Goal: Task Accomplishment & Management: Use online tool/utility

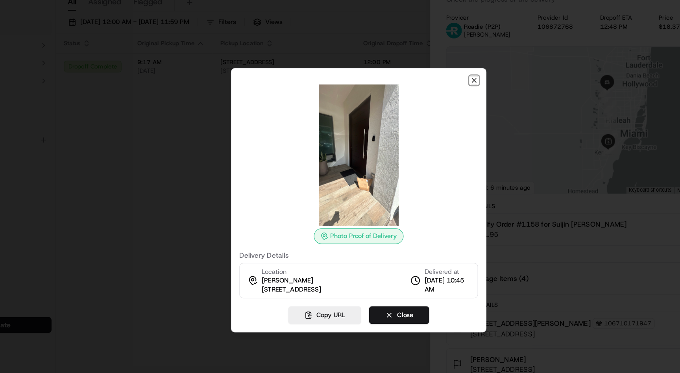
click at [432, 89] on icon "button" at bounding box center [432, 91] width 6 height 6
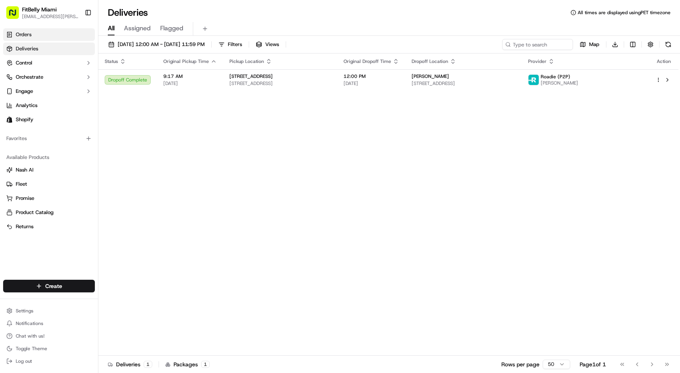
click at [53, 35] on link "Orders" at bounding box center [49, 34] width 92 height 13
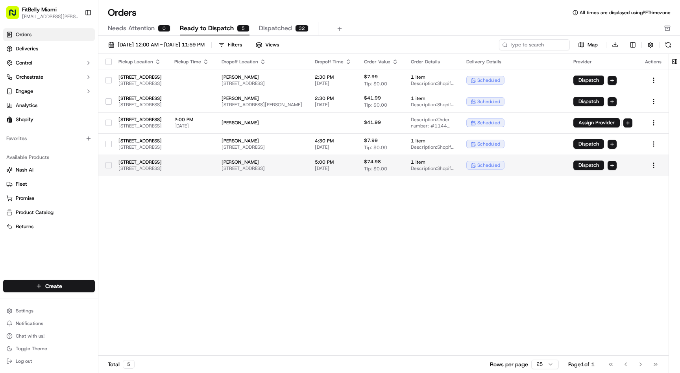
click at [215, 162] on td at bounding box center [191, 165] width 47 height 21
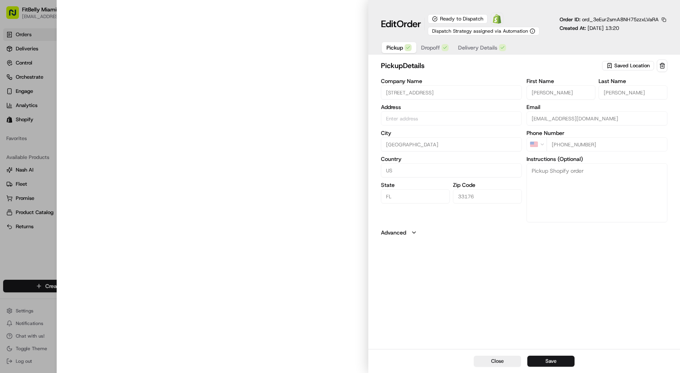
type input "[STREET_ADDRESS]"
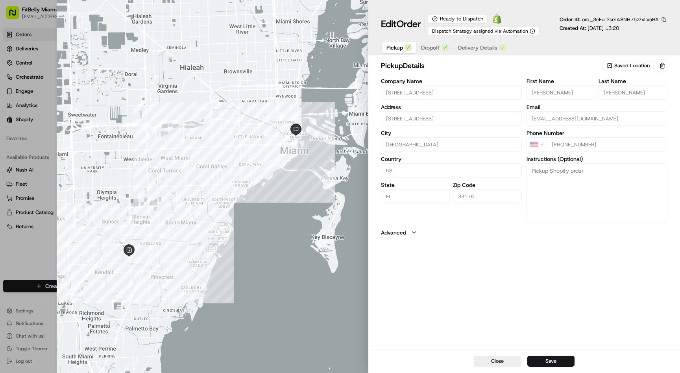
click at [476, 48] on span "Delivery Details" at bounding box center [477, 48] width 39 height 8
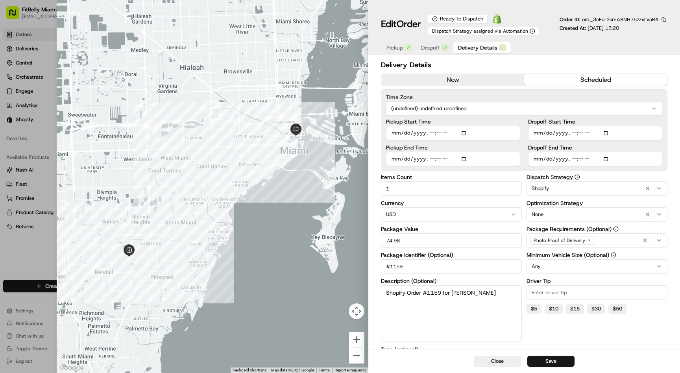
click at [581, 134] on input "Dropoff Start Time" at bounding box center [595, 133] width 134 height 14
type input "[DATE]T14:35"
click at [547, 365] on button "Save" at bounding box center [550, 360] width 47 height 11
click at [500, 362] on button "Close" at bounding box center [496, 360] width 47 height 11
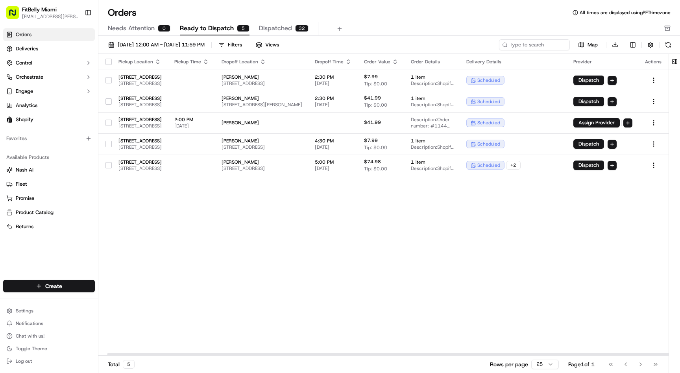
scroll to position [0, 66]
click at [655, 166] on html "FitBelly Miami [EMAIL_ADDRESS][PERSON_NAME][DOMAIN_NAME] Toggle Sidebar Orders …" at bounding box center [340, 186] width 680 height 373
click at [612, 203] on div "Assign Provider" at bounding box center [635, 203] width 84 height 12
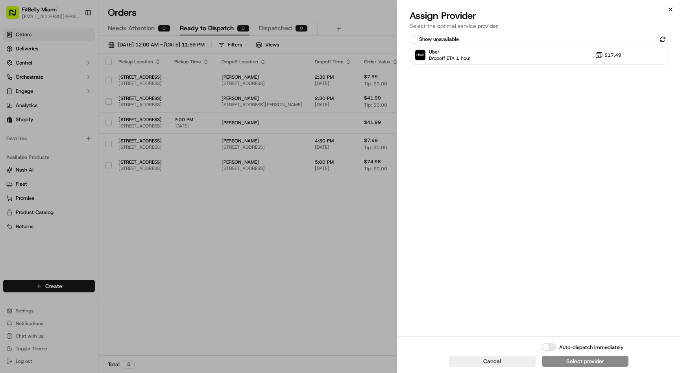
click at [669, 11] on icon "button" at bounding box center [670, 9] width 6 height 6
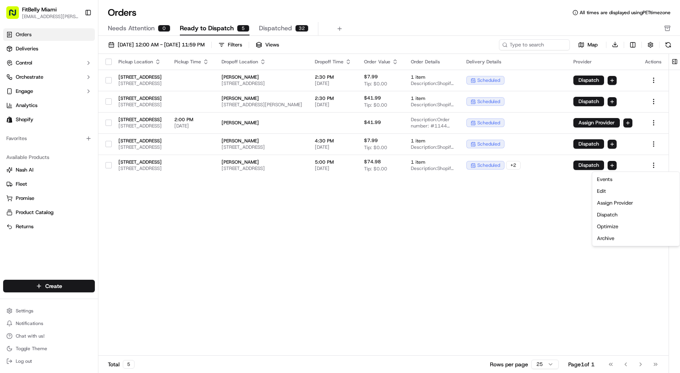
click at [232, 210] on div "Pickup Location Pickup Time Dropoff Location Dropoff Time Order Value Order Det…" at bounding box center [383, 205] width 570 height 302
click at [109, 166] on button "button" at bounding box center [108, 165] width 6 height 6
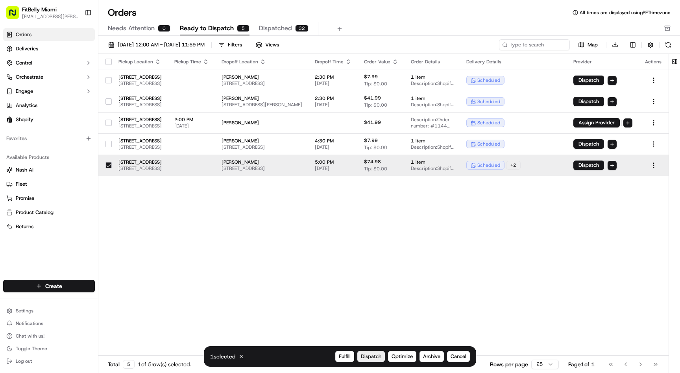
click at [375, 358] on span "Dispatch" at bounding box center [371, 356] width 20 height 7
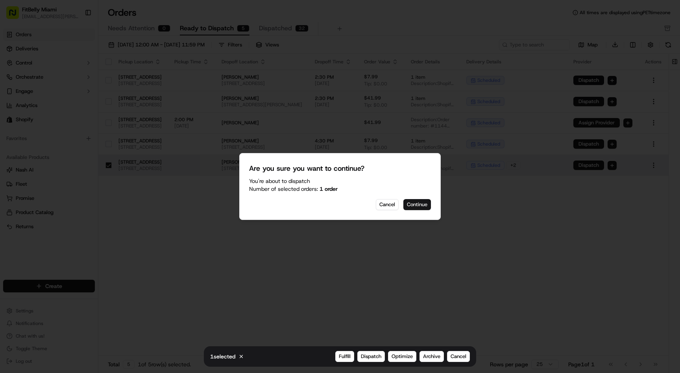
click at [411, 202] on button "Continue" at bounding box center [417, 204] width 28 height 11
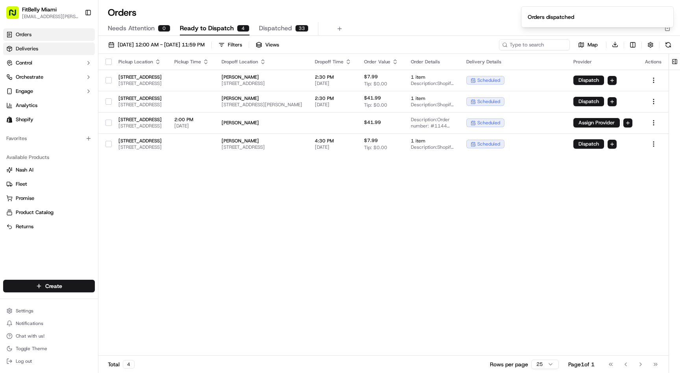
click at [38, 54] on link "Deliveries" at bounding box center [49, 48] width 92 height 13
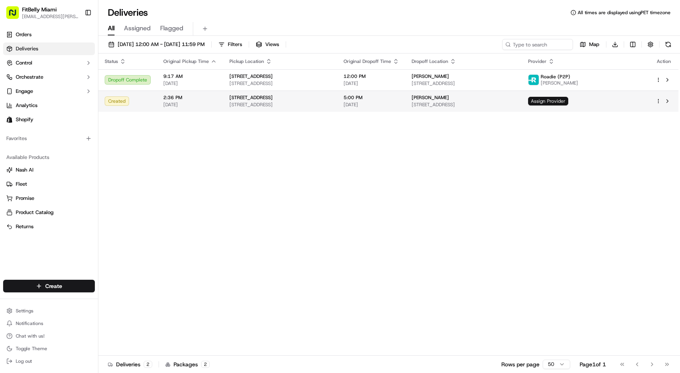
click at [568, 99] on span "Assign Provider" at bounding box center [548, 101] width 40 height 9
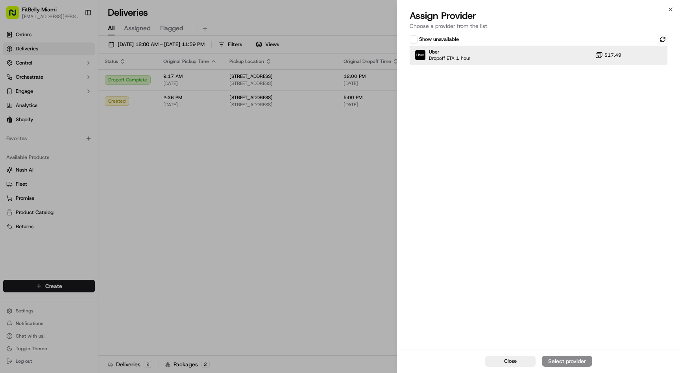
click at [553, 59] on div "Uber Dropoff ETA 1 hour $17.49" at bounding box center [538, 55] width 258 height 19
click at [573, 360] on div "Assign Provider" at bounding box center [566, 361] width 39 height 8
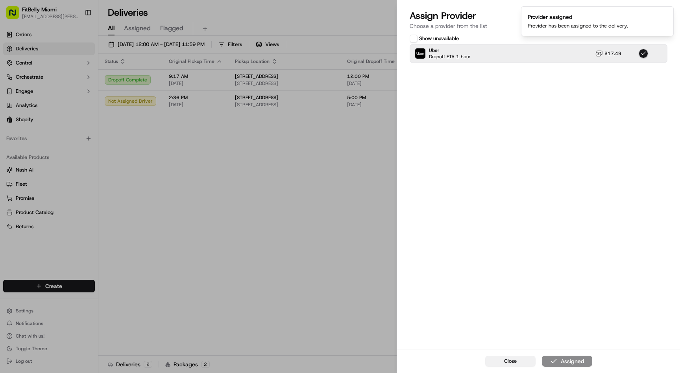
click at [509, 363] on span "Close" at bounding box center [510, 360] width 13 height 7
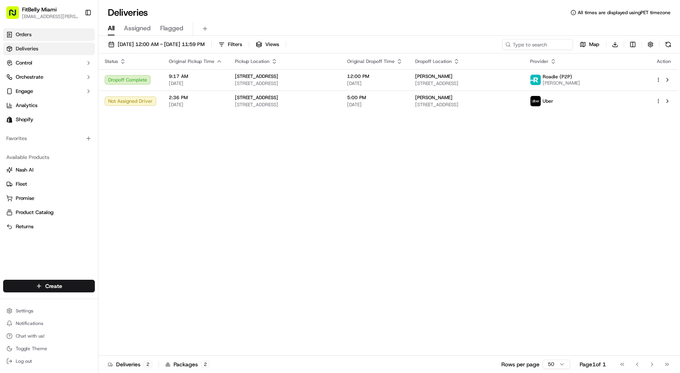
click at [30, 38] on link "Orders" at bounding box center [49, 34] width 92 height 13
